Goal: Navigation & Orientation: Find specific page/section

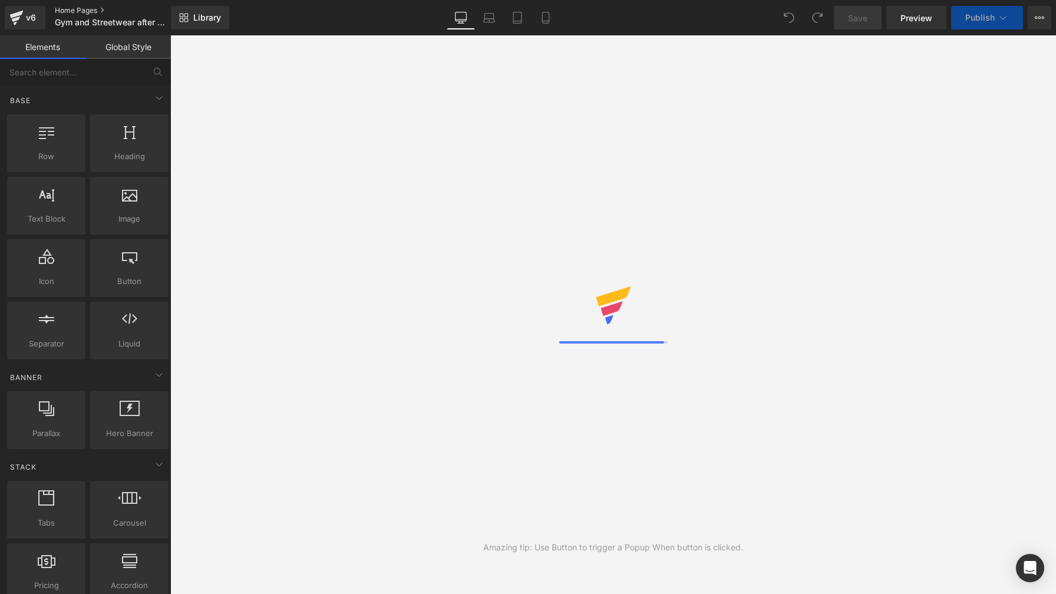
click at [77, 14] on link "Home Pages" at bounding box center [122, 10] width 135 height 9
click at [77, 13] on link "Home Pages" at bounding box center [122, 10] width 135 height 9
